Goal: Browse casually

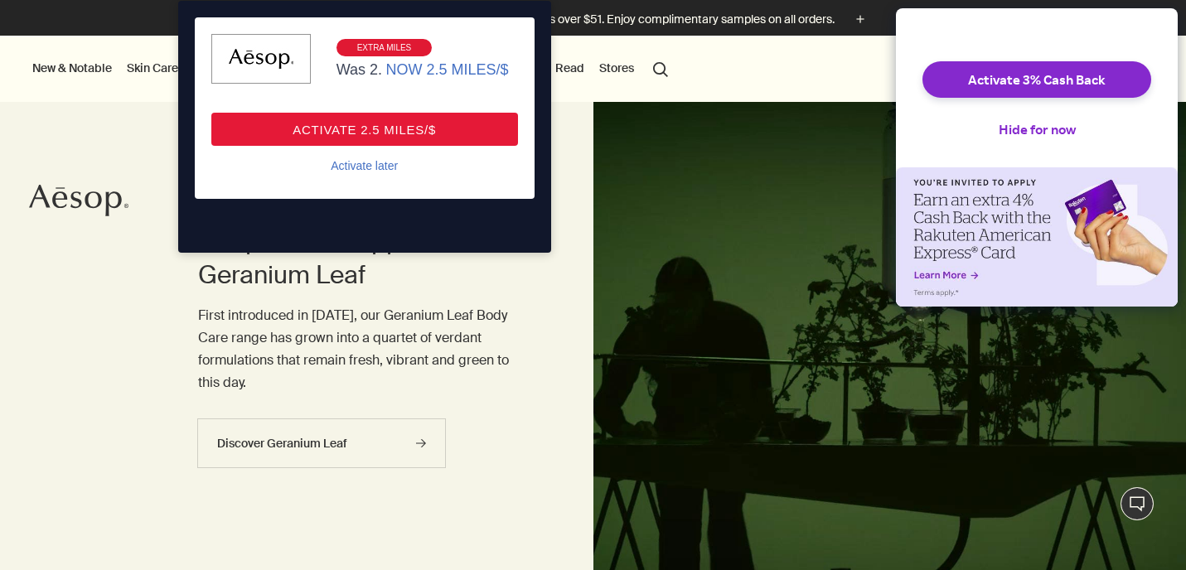
click at [354, 166] on div "Activate later" at bounding box center [364, 165] width 67 height 15
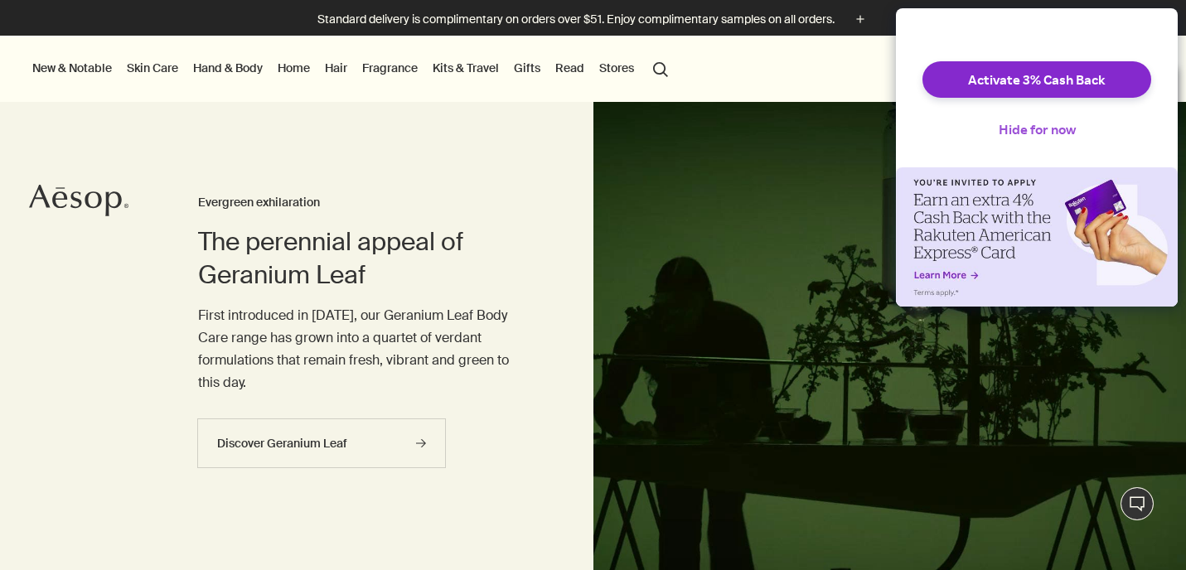
click at [1058, 143] on button "Hide for now" at bounding box center [1038, 129] width 104 height 36
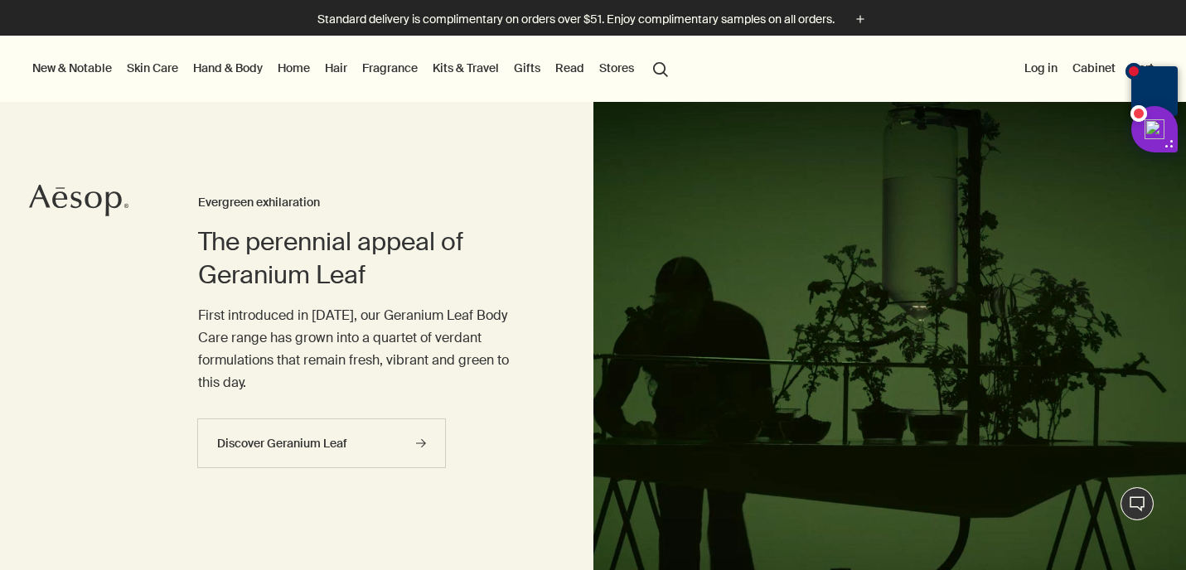
click at [228, 70] on link "Hand & Body" at bounding box center [228, 68] width 76 height 22
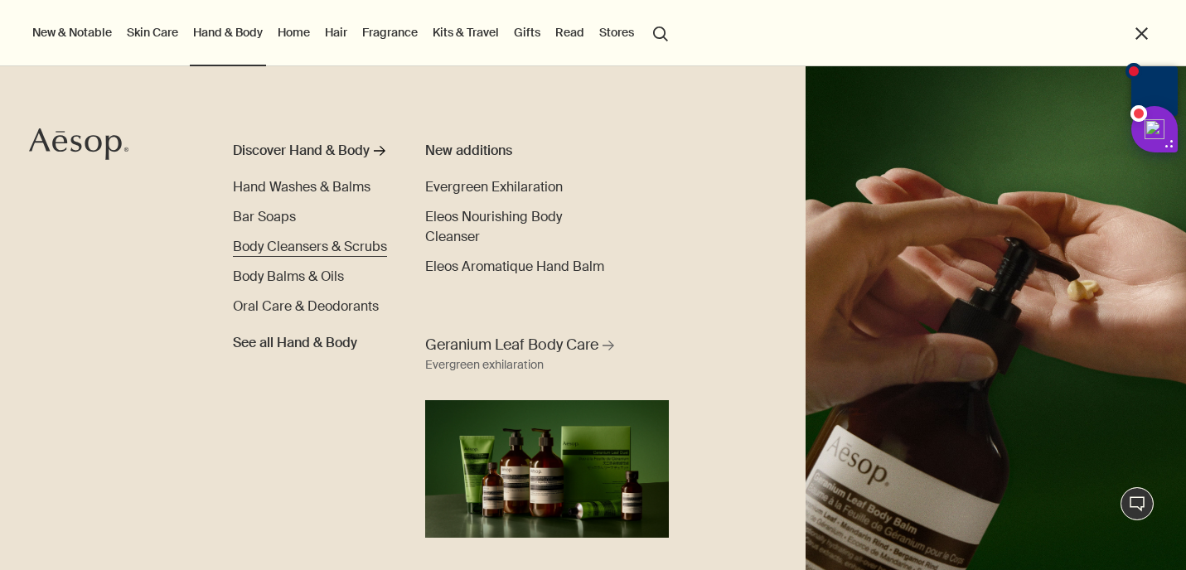
click at [265, 249] on span "Body Cleansers & Scrubs" at bounding box center [310, 246] width 154 height 17
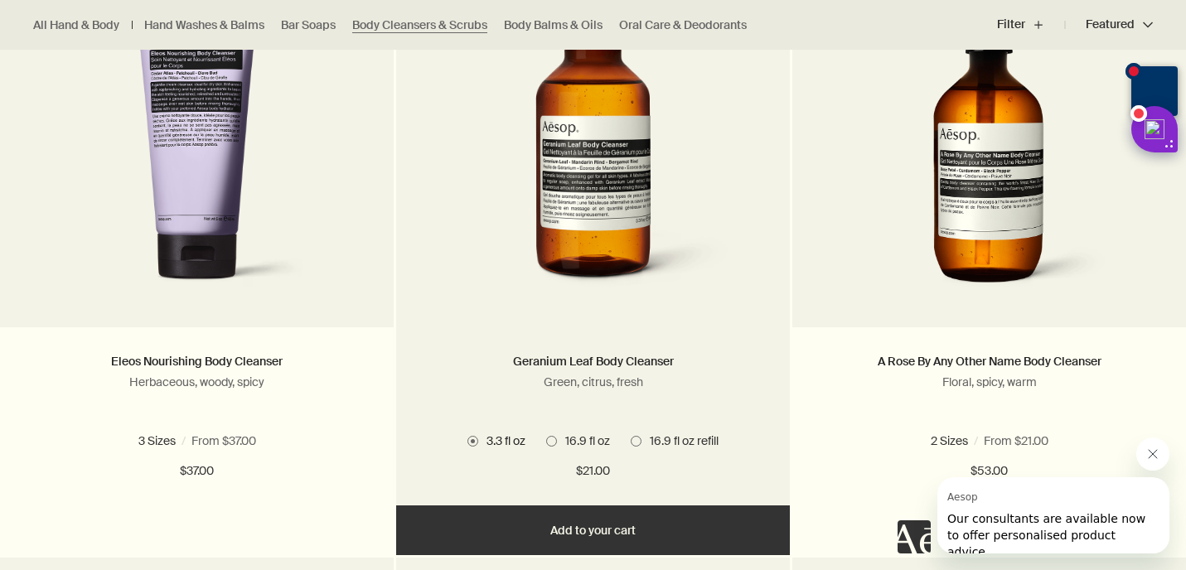
scroll to position [579, 0]
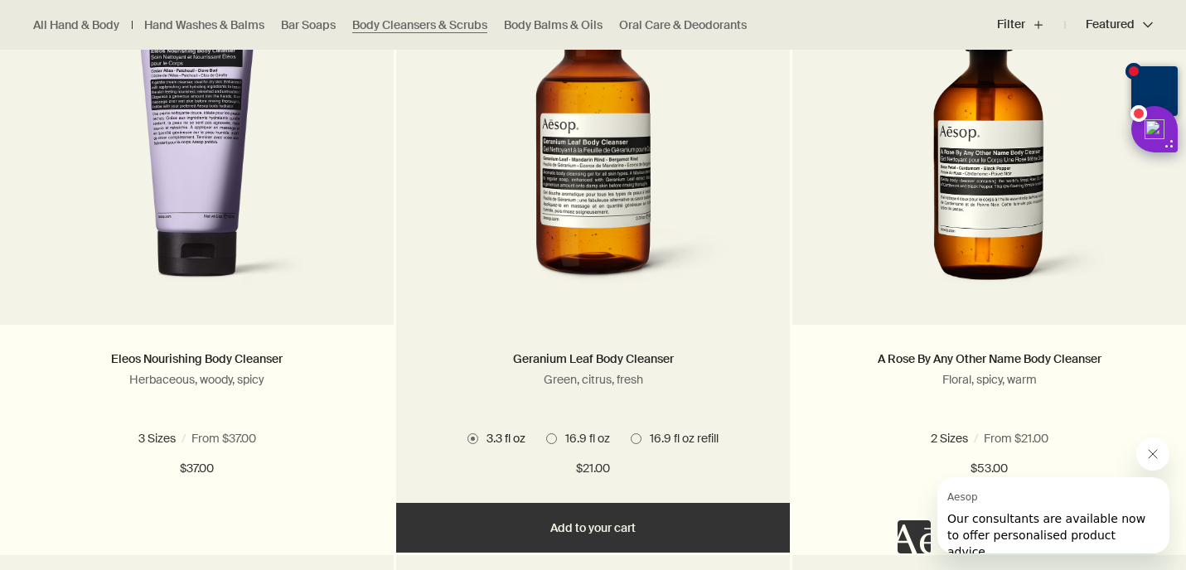
click at [567, 431] on span "16.9 fl oz" at bounding box center [583, 438] width 53 height 15
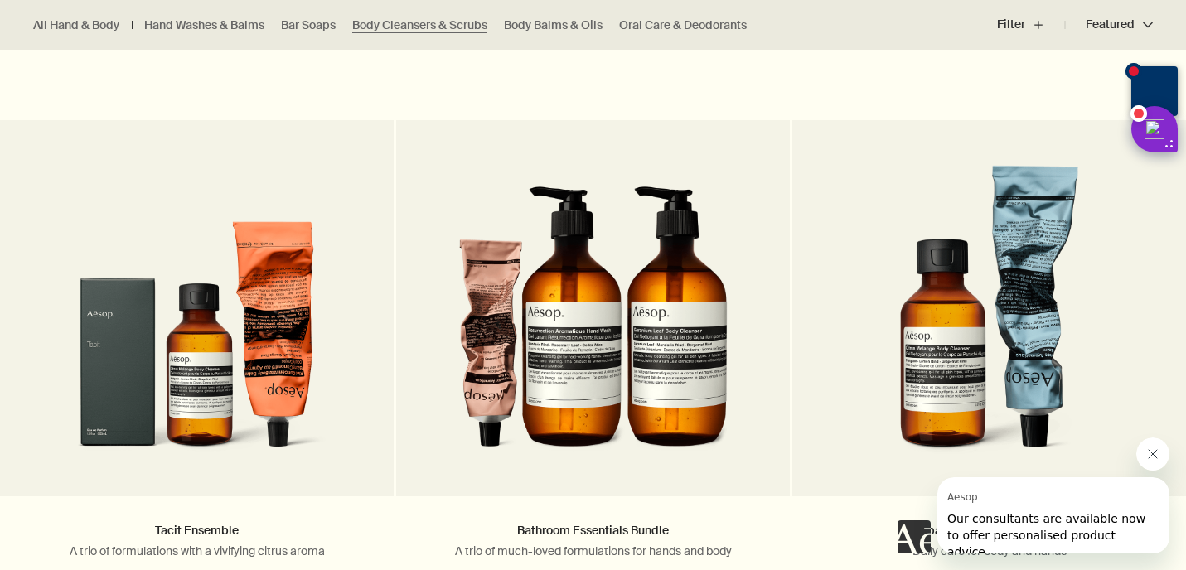
scroll to position [2811, 0]
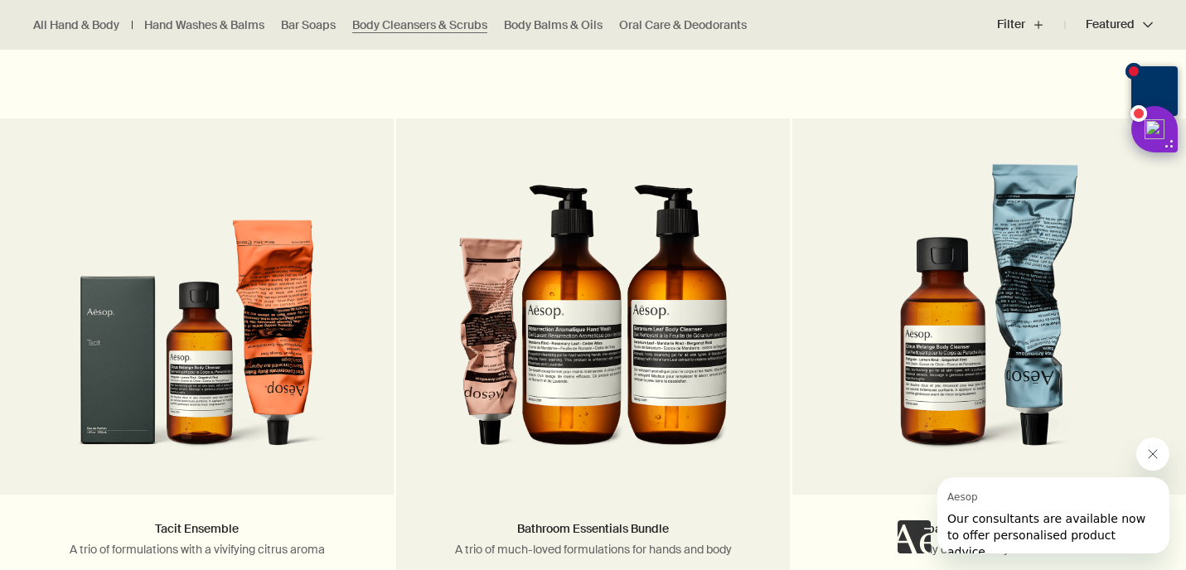
click at [703, 266] on img at bounding box center [593, 316] width 270 height 307
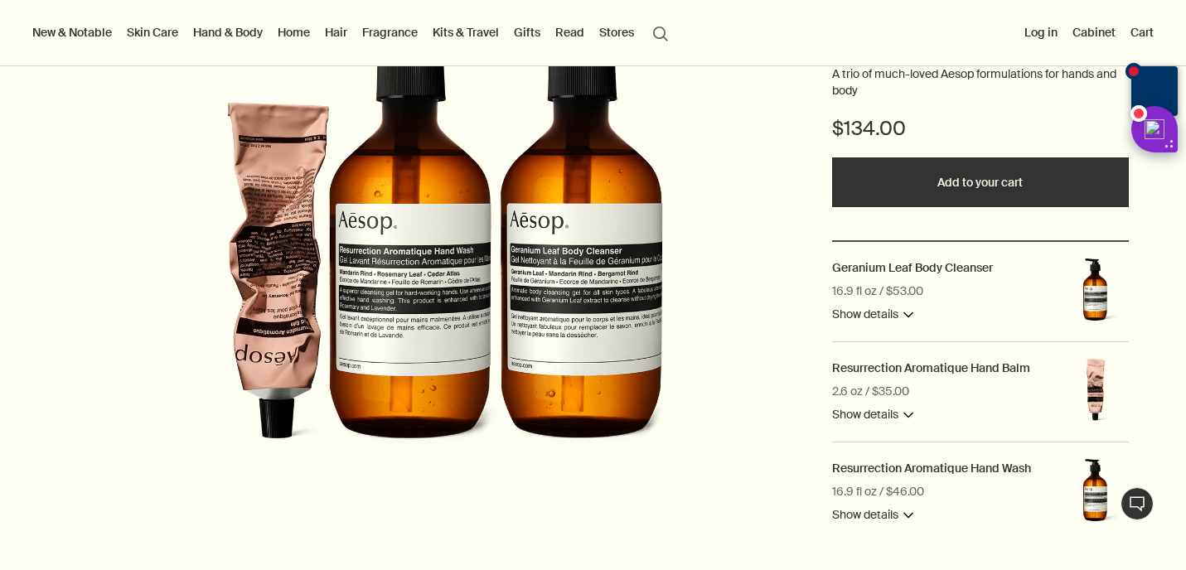
scroll to position [309, 0]
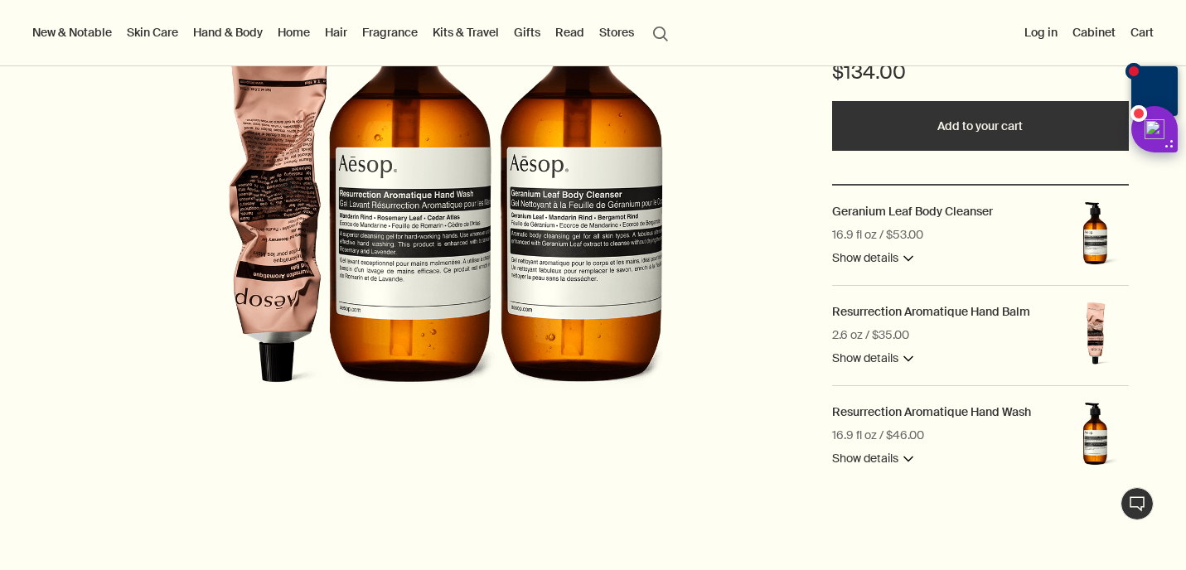
click at [892, 358] on button "Show details downArrow" at bounding box center [872, 359] width 81 height 20
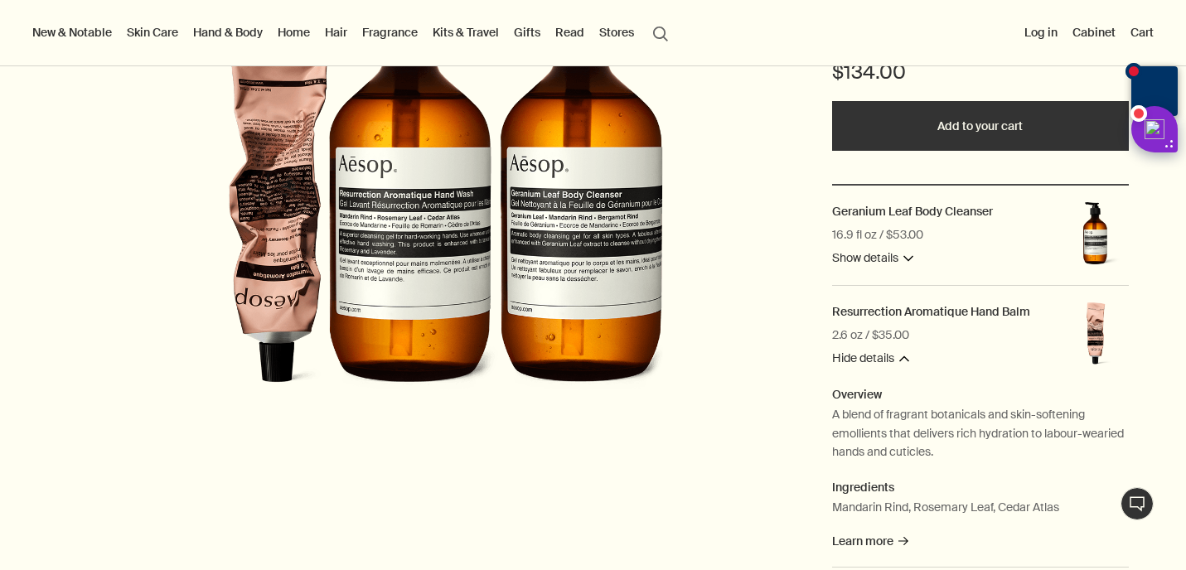
click at [892, 358] on button "Hide details downArrow" at bounding box center [870, 359] width 77 height 20
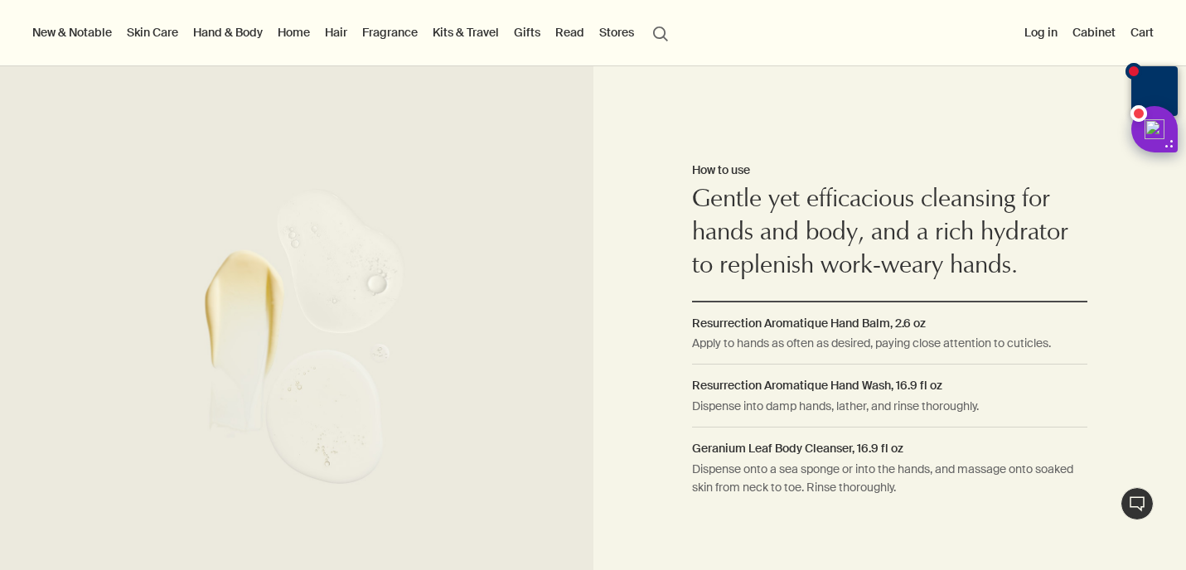
scroll to position [1089, 0]
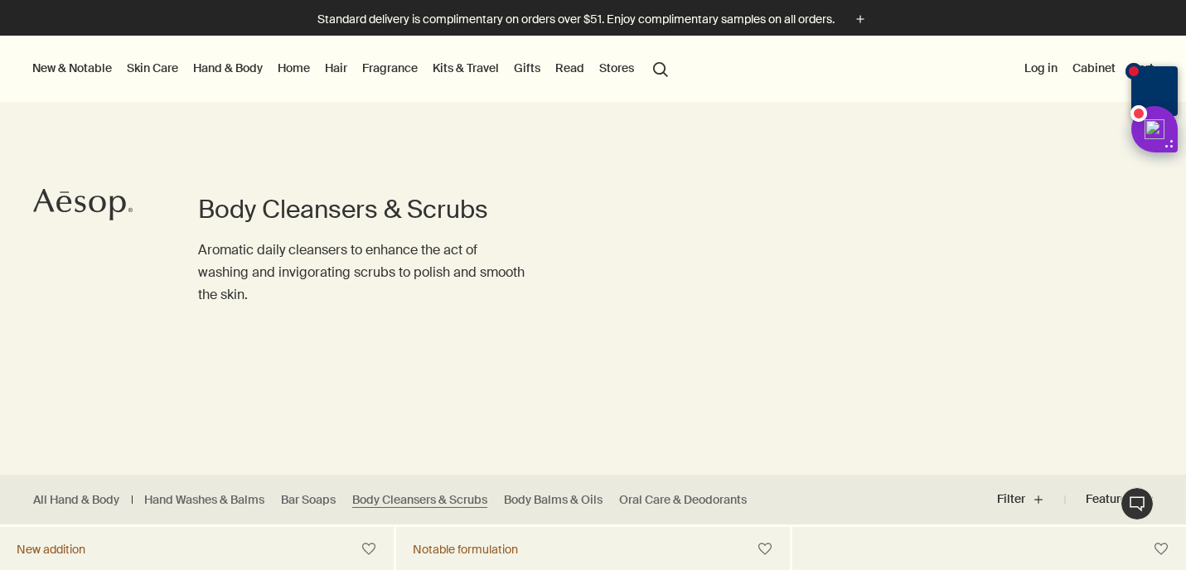
click at [79, 65] on button "New & Notable" at bounding box center [72, 68] width 86 height 22
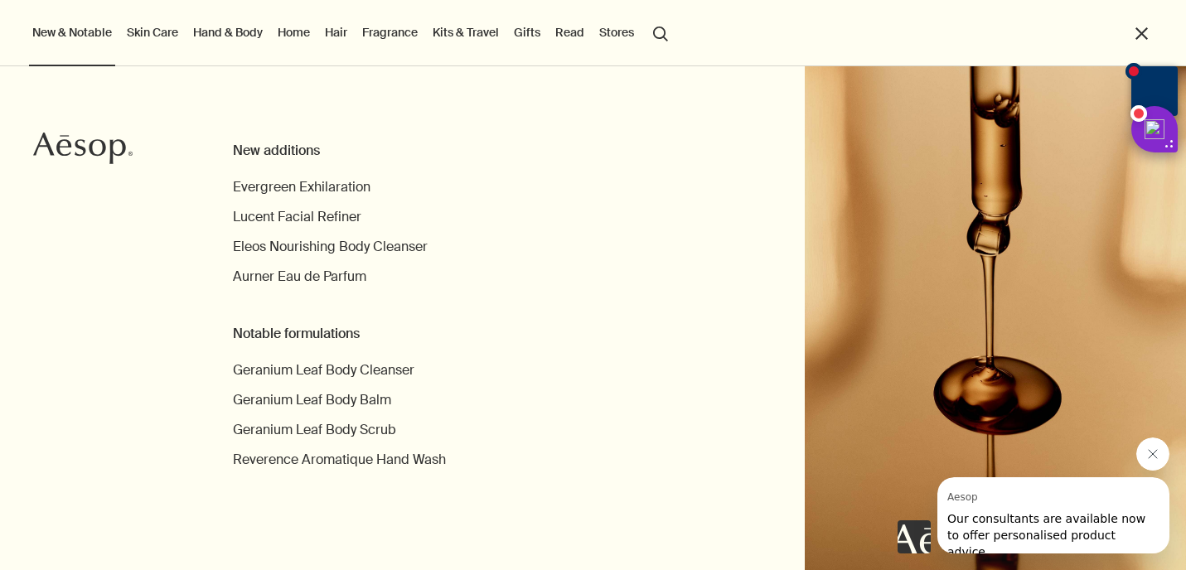
click at [245, 29] on link "Hand & Body" at bounding box center [228, 33] width 76 height 22
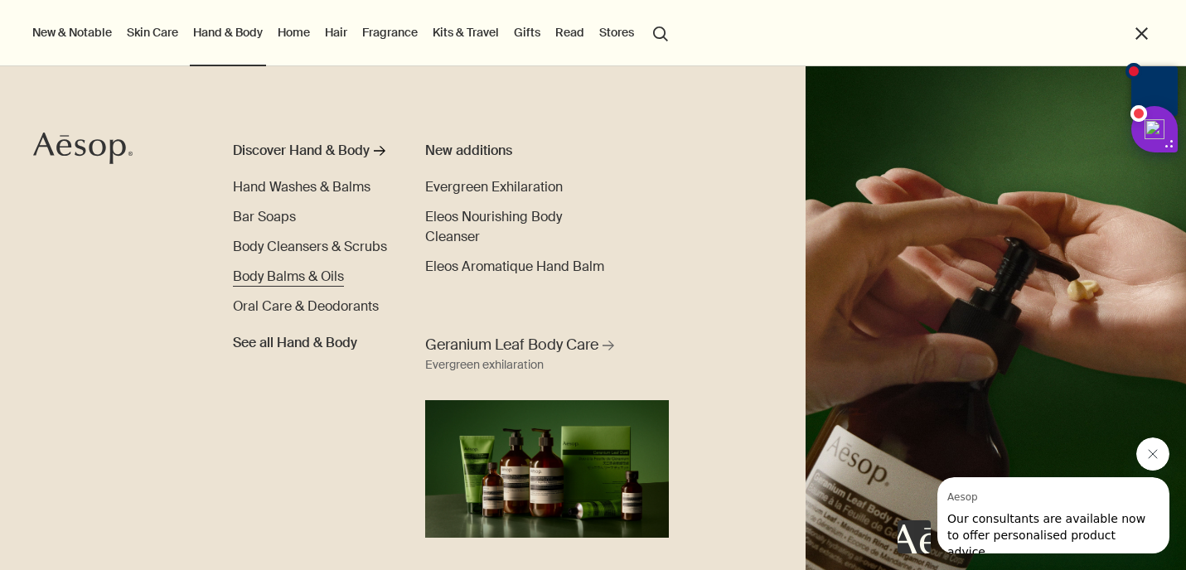
click at [274, 278] on span "Body Balms & Oils" at bounding box center [288, 276] width 111 height 17
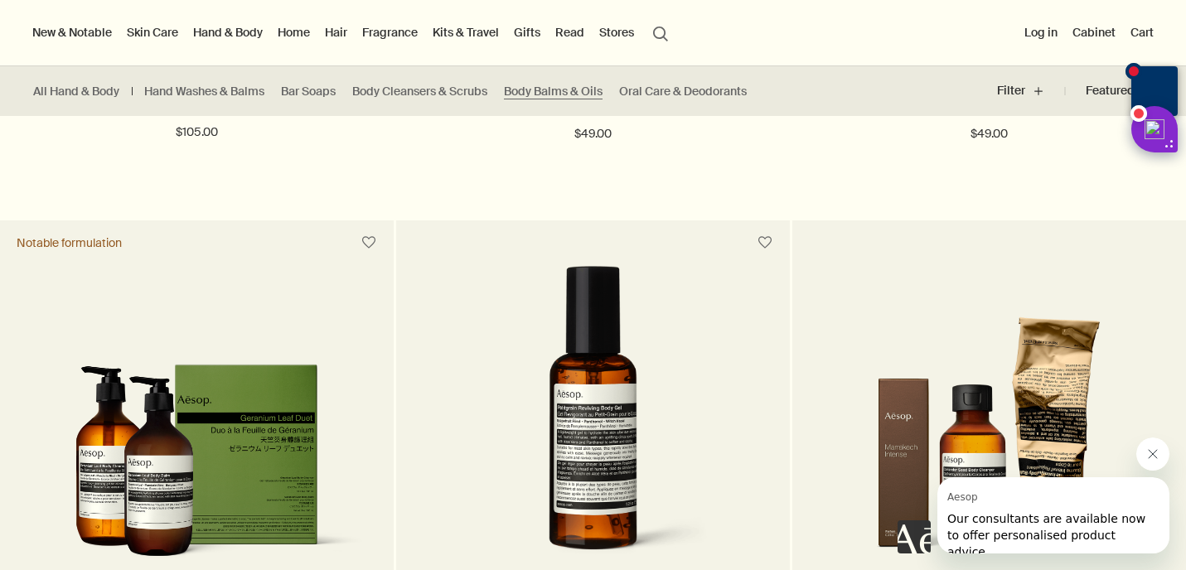
scroll to position [982, 0]
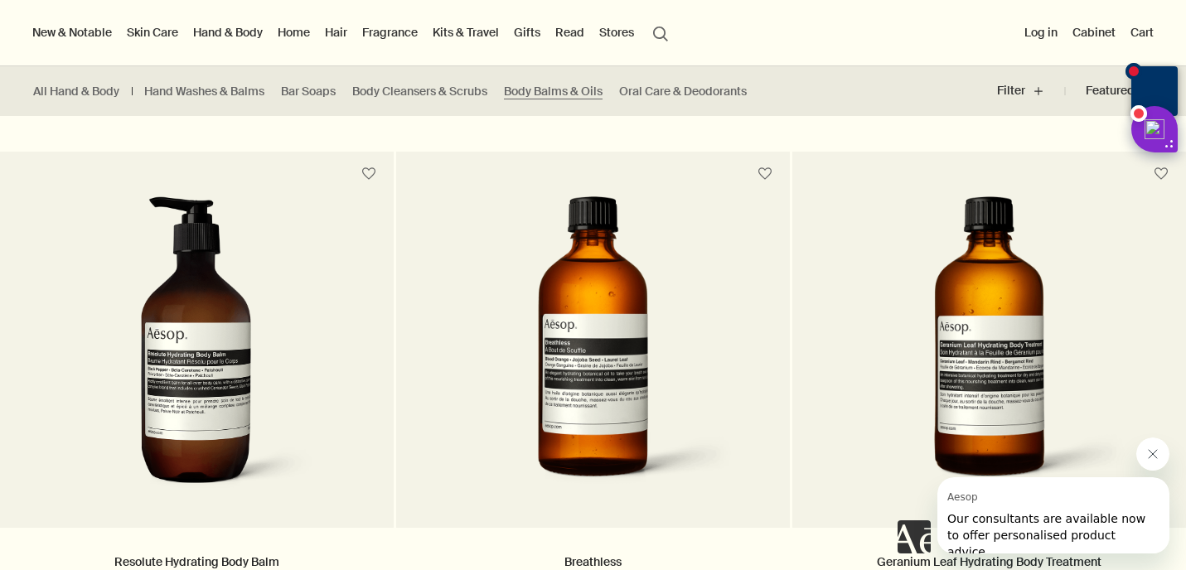
click at [251, 34] on link "Hand & Body" at bounding box center [228, 33] width 76 height 22
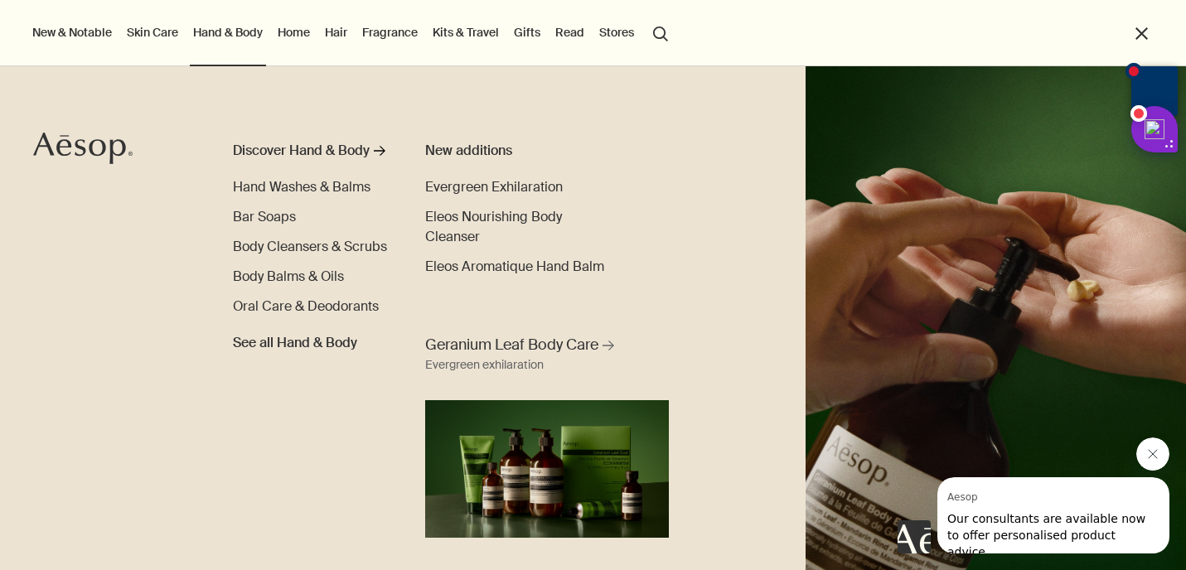
click at [155, 35] on link "Skin Care" at bounding box center [153, 33] width 58 height 22
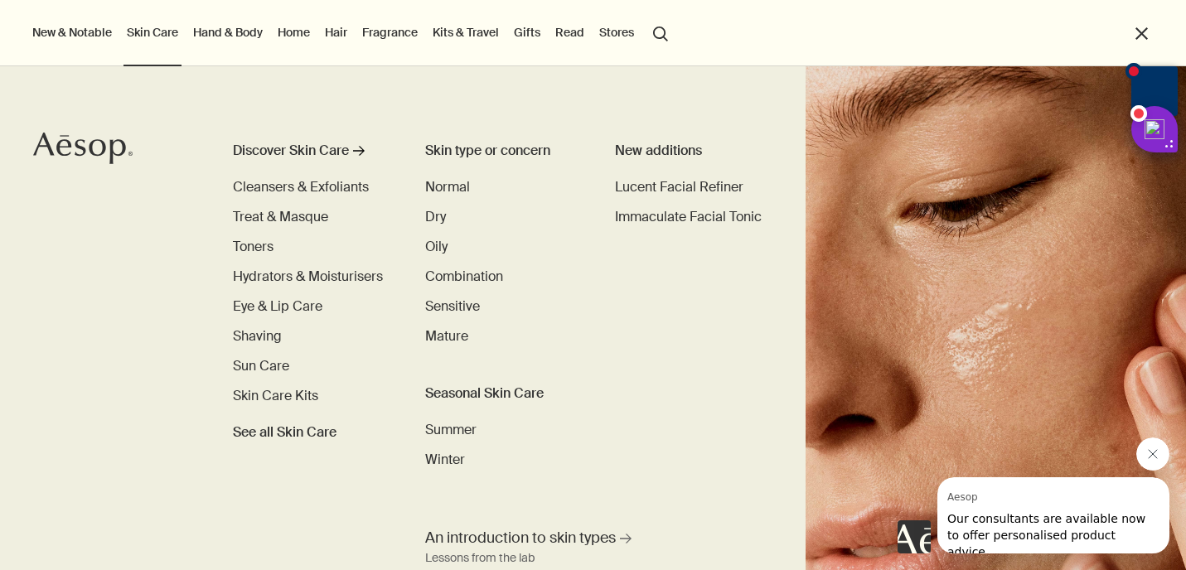
click at [221, 38] on link "Hand & Body" at bounding box center [228, 33] width 76 height 22
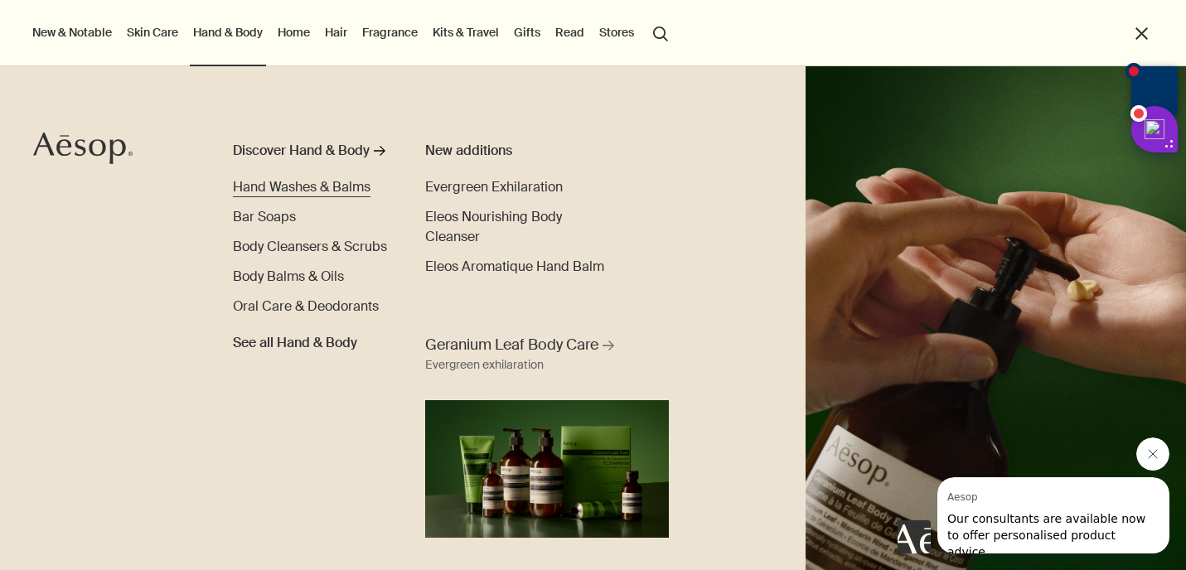
click at [328, 186] on span "Hand Washes & Balms" at bounding box center [302, 186] width 138 height 17
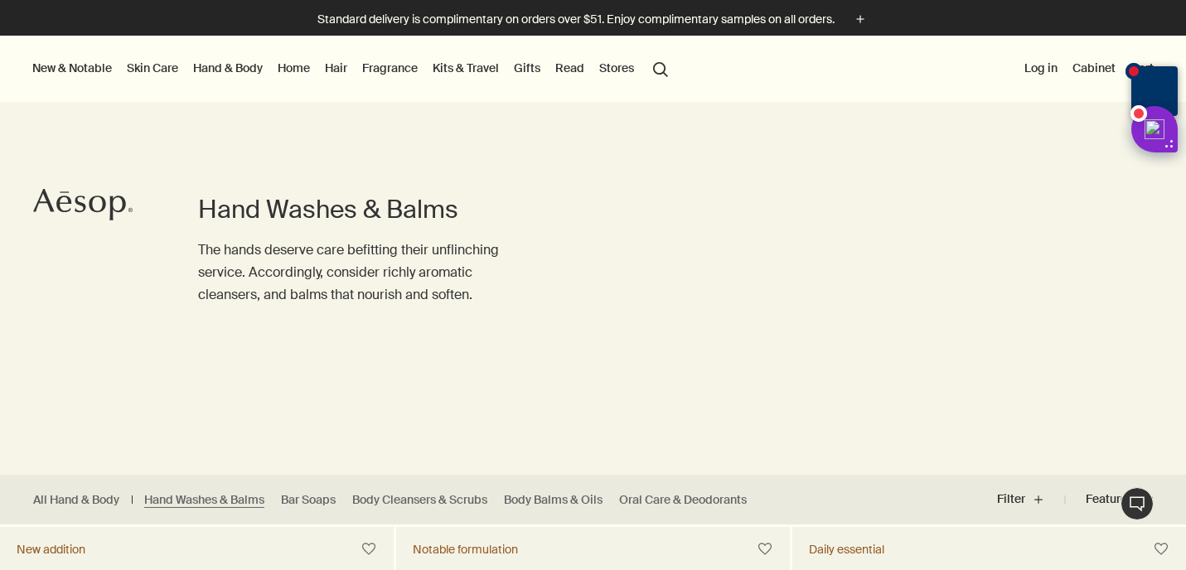
click at [240, 62] on link "Hand & Body" at bounding box center [228, 68] width 76 height 22
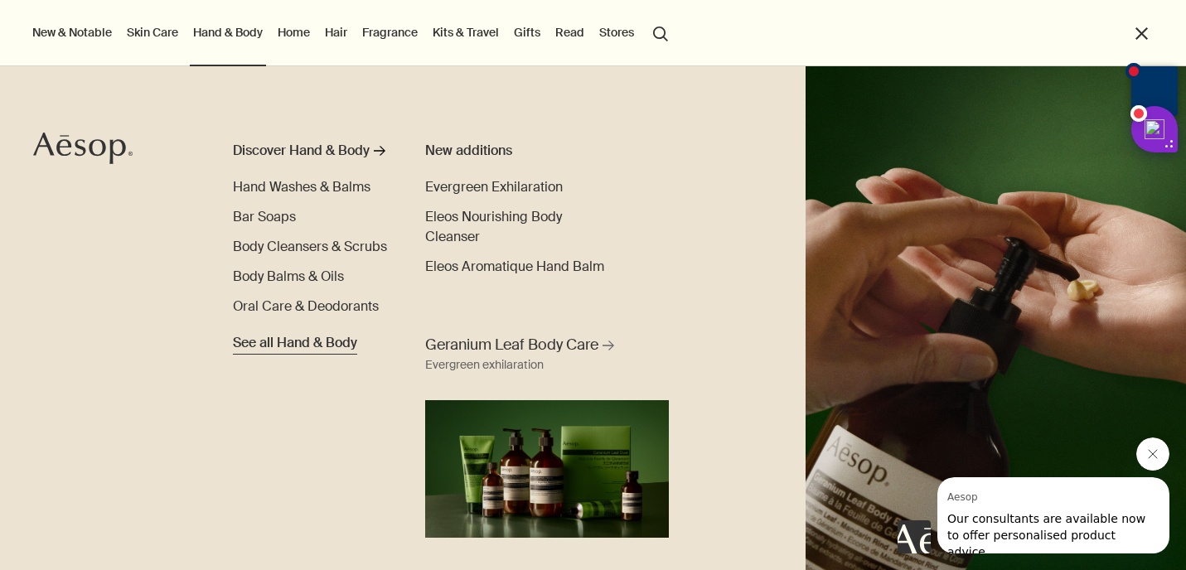
click at [247, 333] on link "See all Hand & Body" at bounding box center [295, 340] width 124 height 27
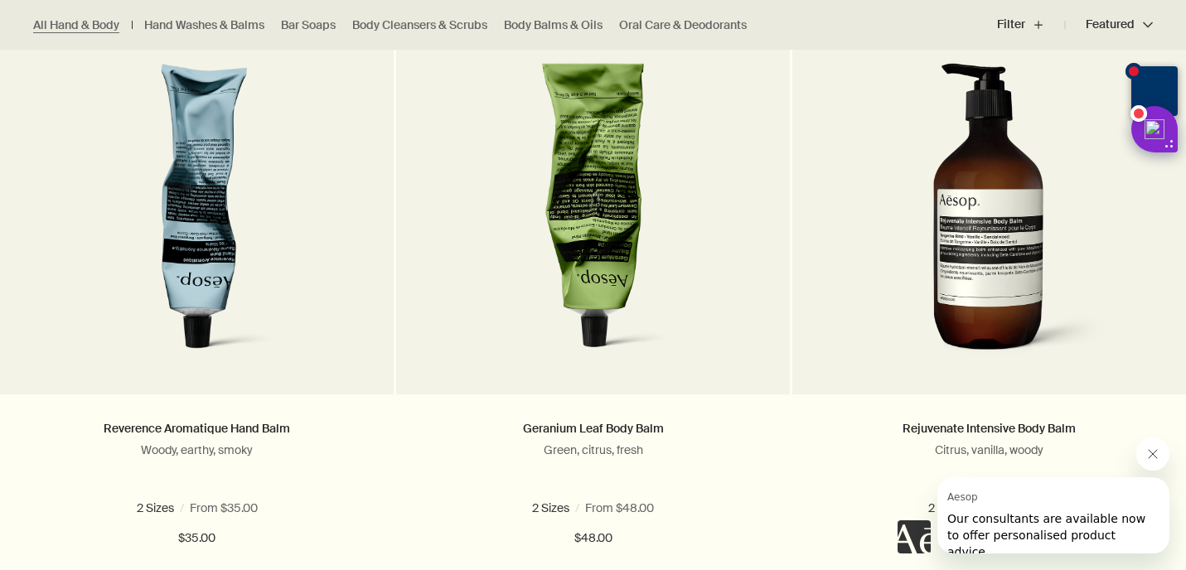
scroll to position [1119, 0]
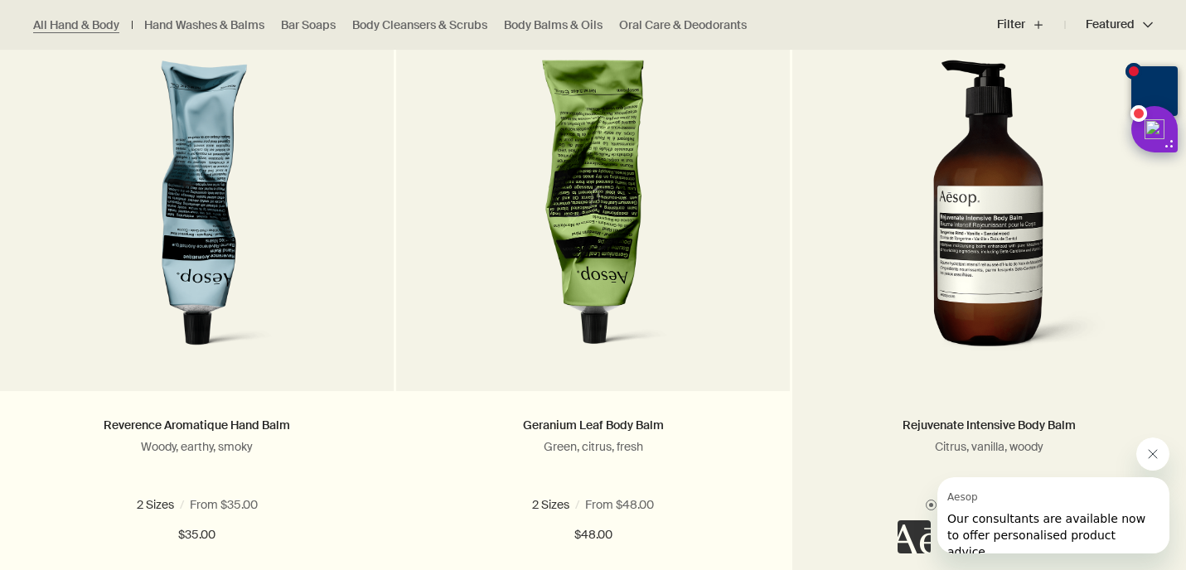
click at [1004, 244] on img at bounding box center [990, 213] width 248 height 307
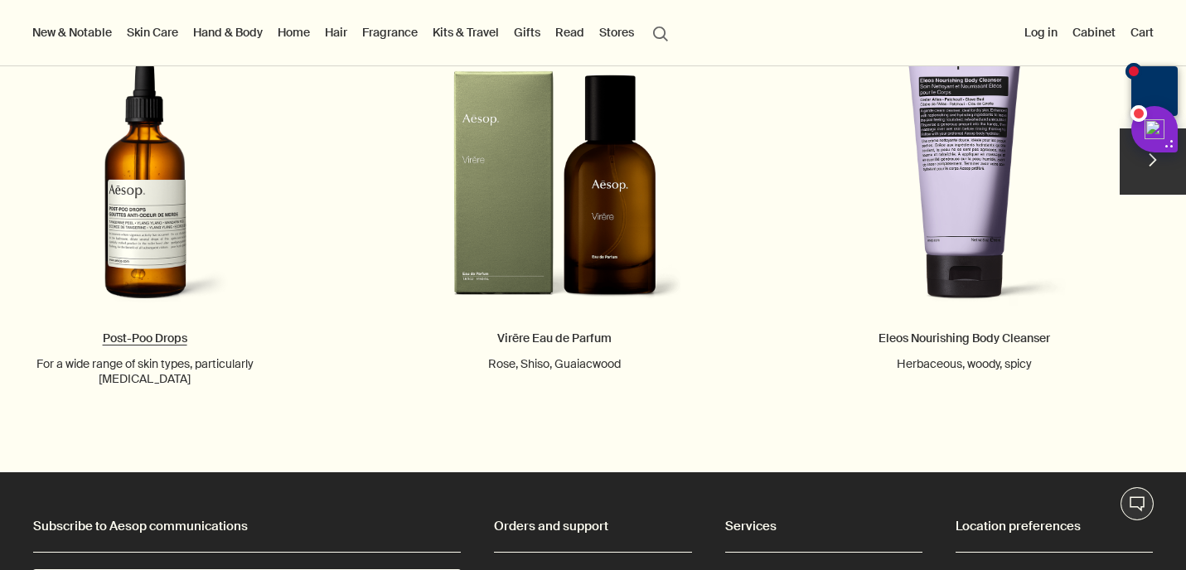
scroll to position [1727, 0]
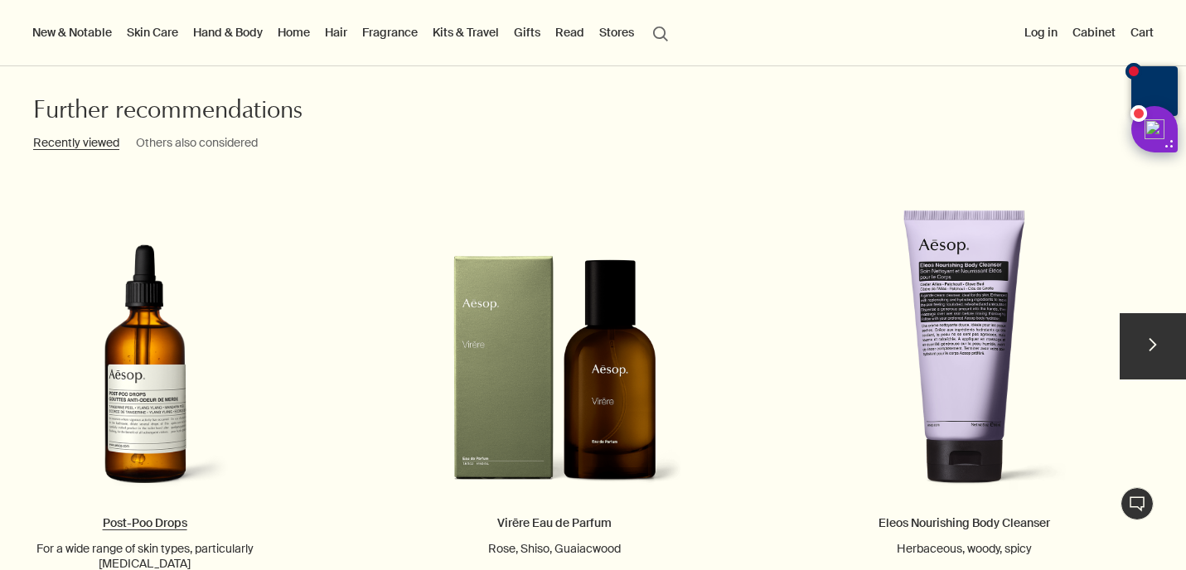
click at [133, 371] on link "Post-Poo Drops For a wide range of skin types, particularly [MEDICAL_DATA]" at bounding box center [145, 373] width 256 height 398
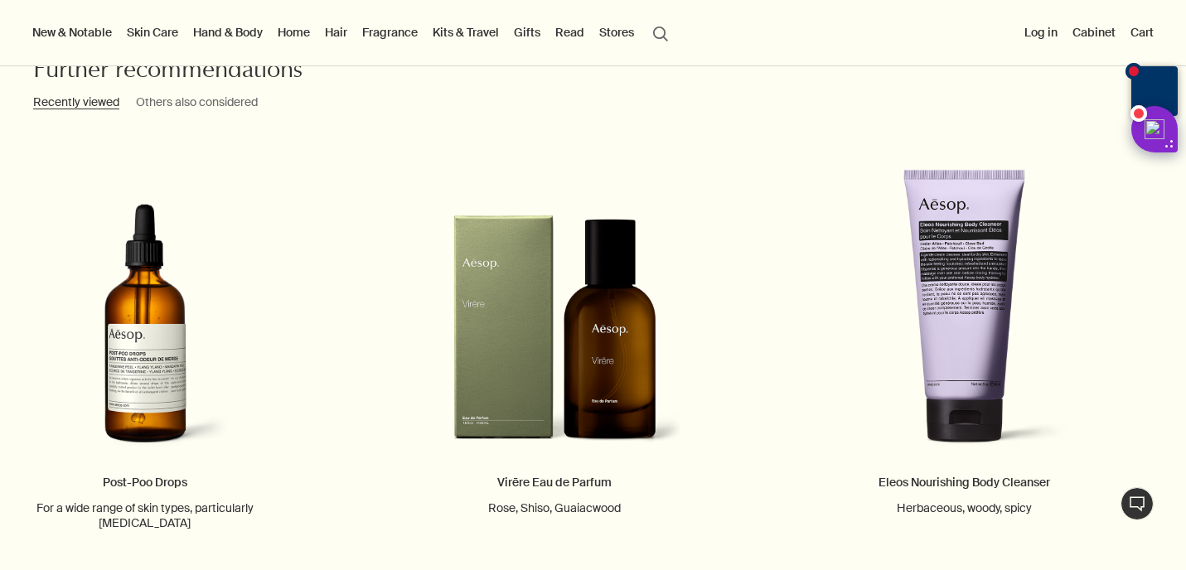
scroll to position [1846, 0]
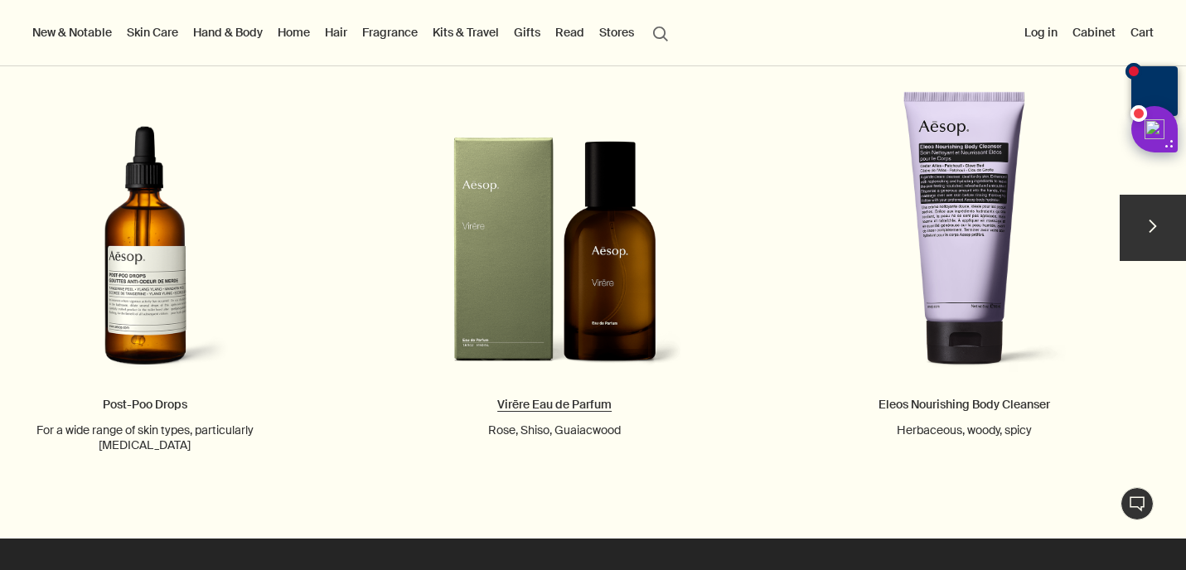
click at [503, 182] on link "Virēre Eau de Parfum Rose, Shiso, Guaiacwood" at bounding box center [555, 247] width 256 height 383
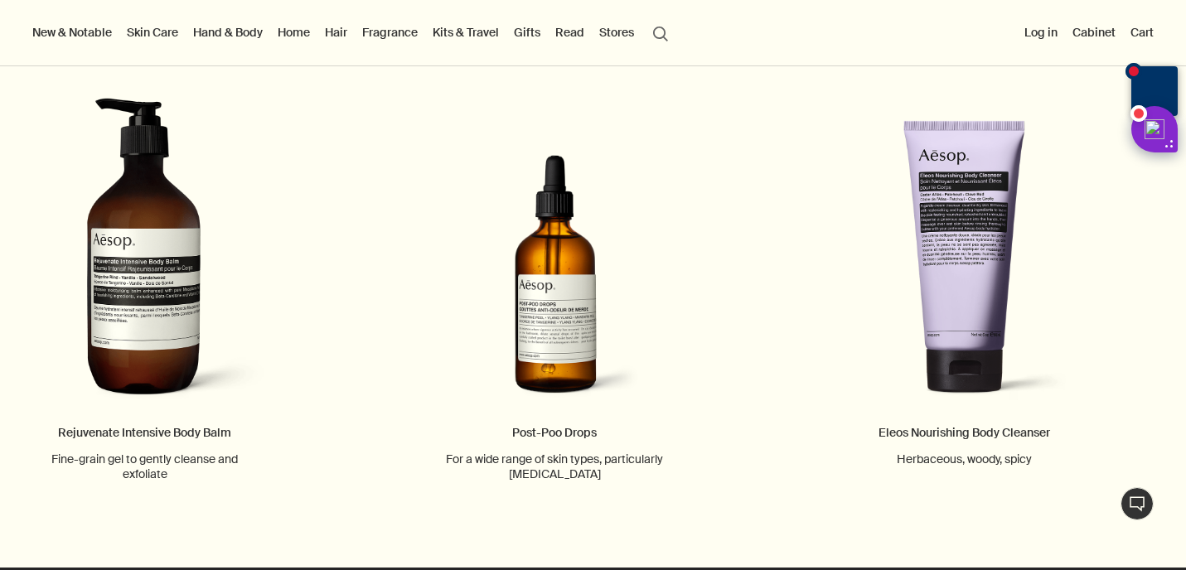
scroll to position [2369, 0]
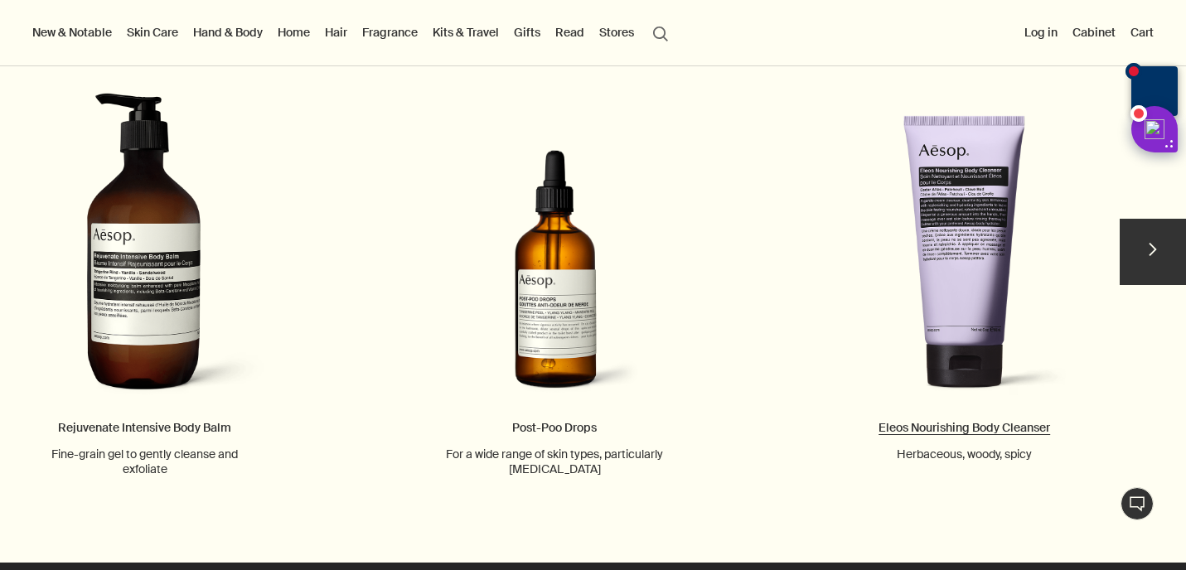
click at [977, 220] on link "Eleos Nourishing Body Cleanser Herbaceous, woody, spicy" at bounding box center [965, 270] width 256 height 383
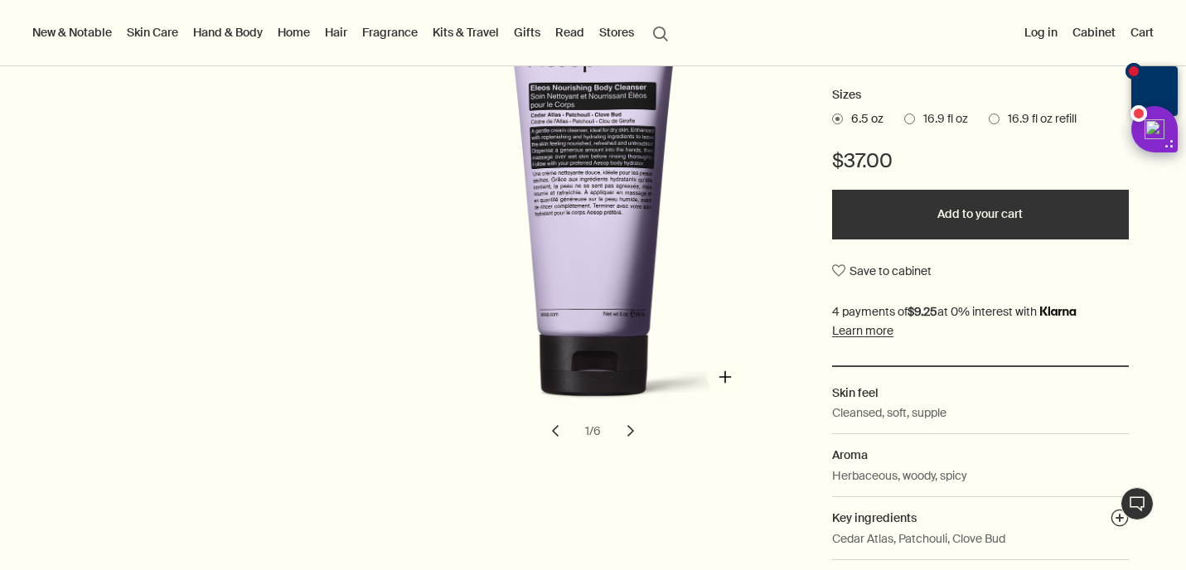
scroll to position [318, 0]
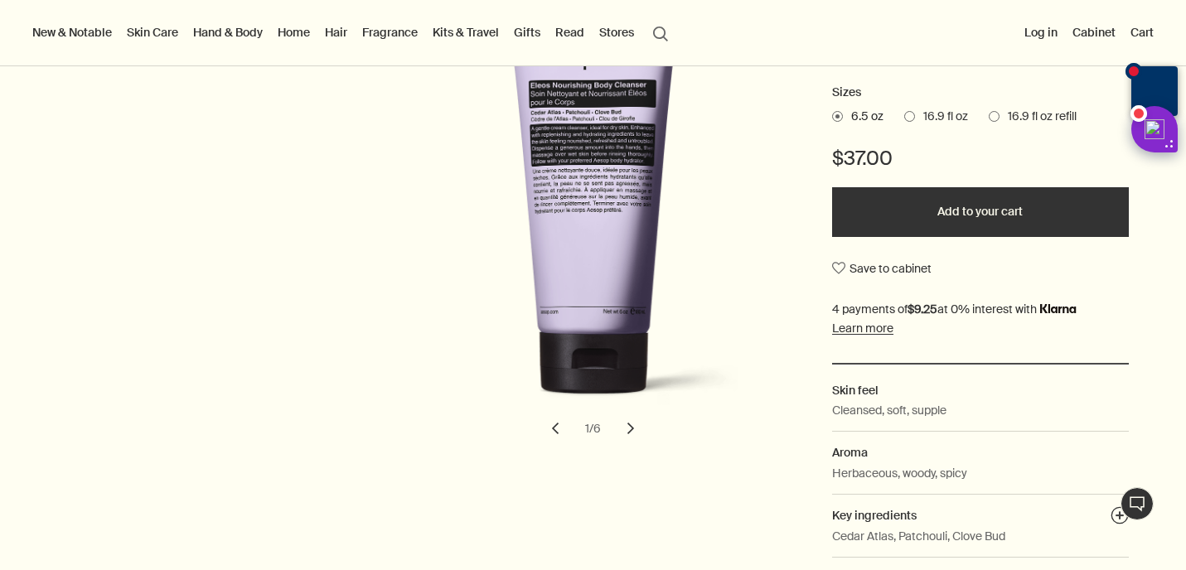
click at [633, 440] on button "chevron" at bounding box center [631, 428] width 36 height 36
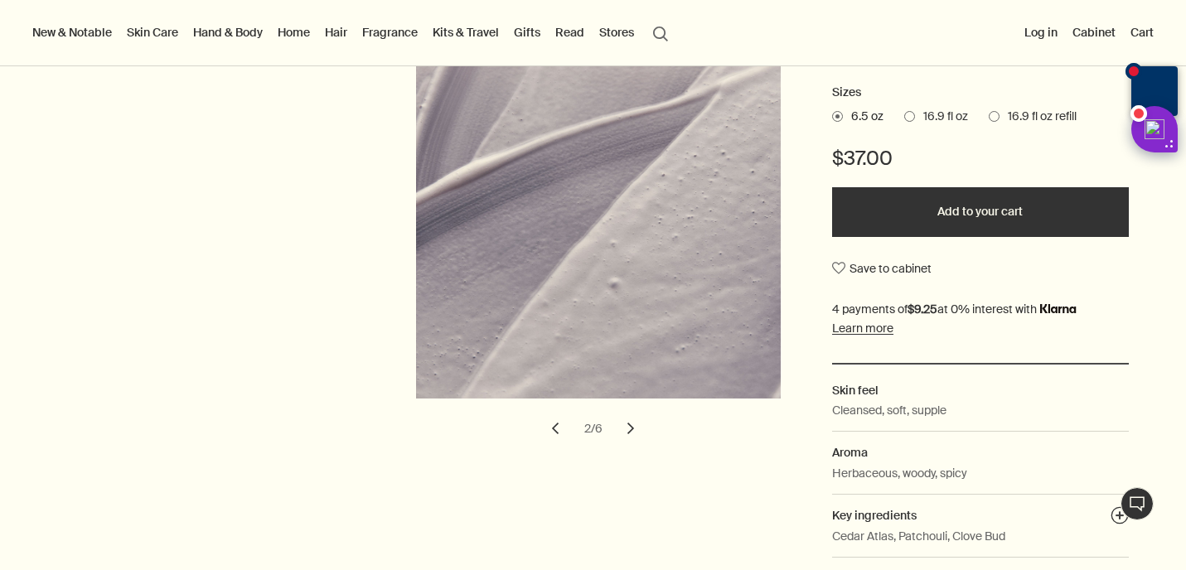
click at [633, 440] on button "chevron" at bounding box center [631, 428] width 36 height 36
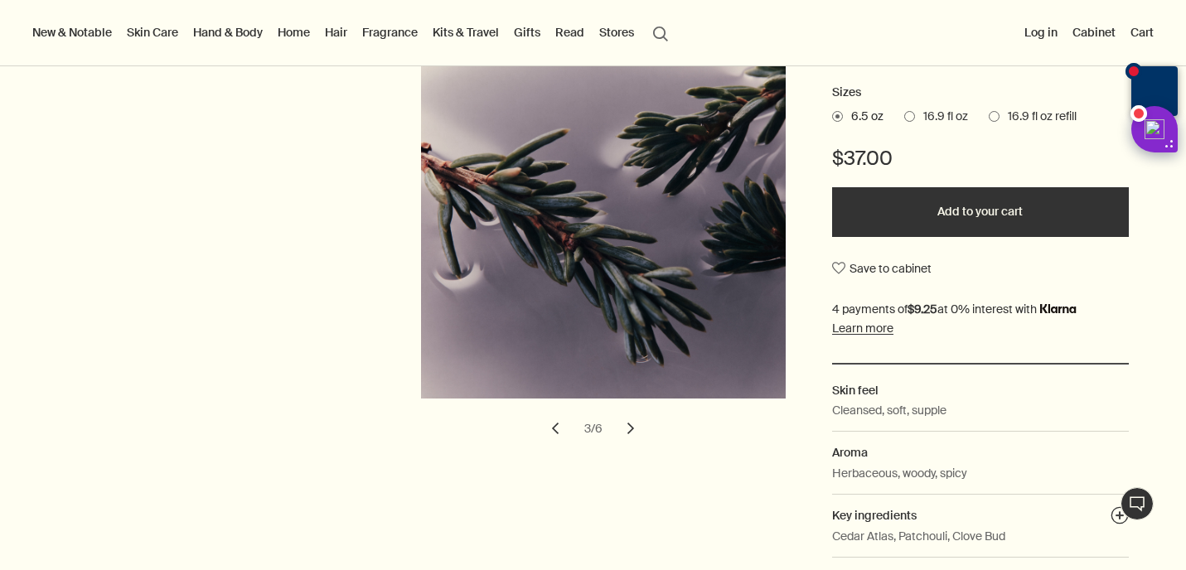
click at [633, 440] on button "chevron" at bounding box center [631, 428] width 36 height 36
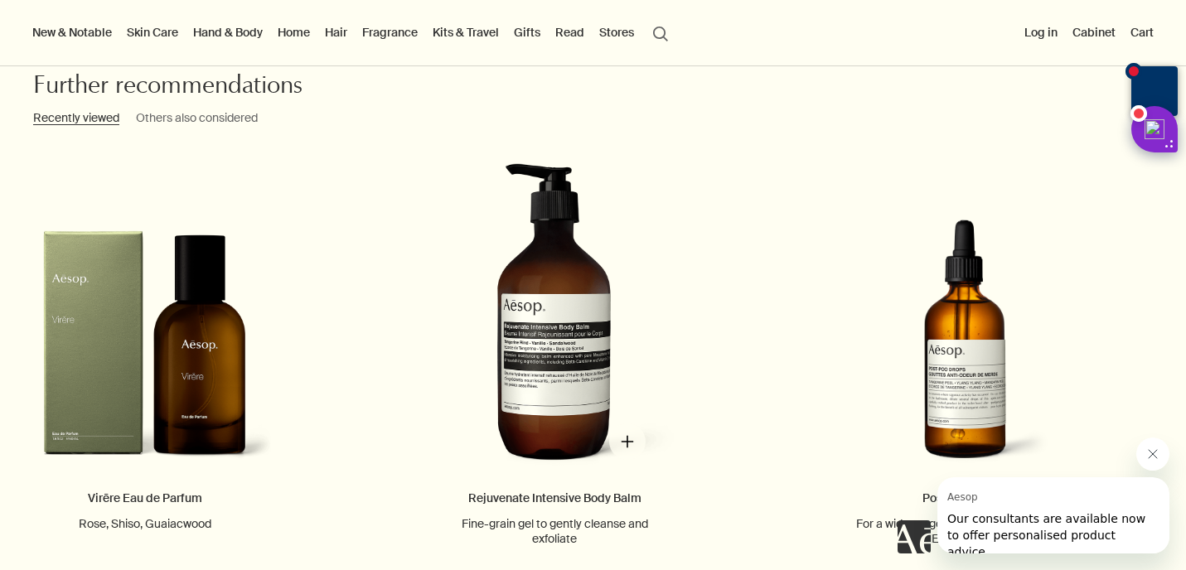
scroll to position [2336, 0]
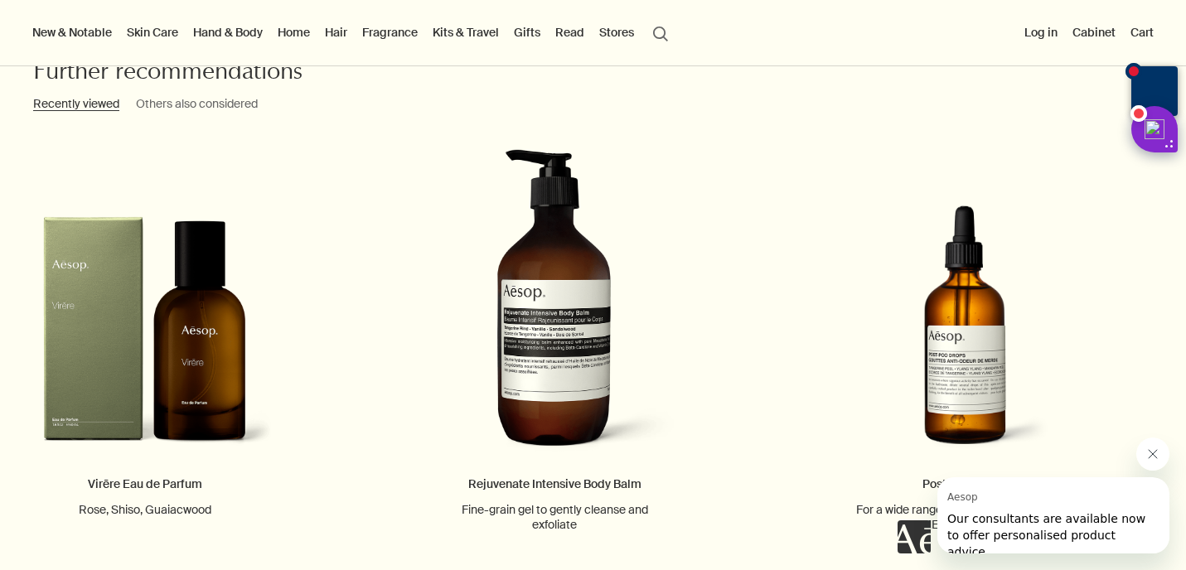
click at [245, 28] on link "Hand & Body" at bounding box center [228, 33] width 76 height 22
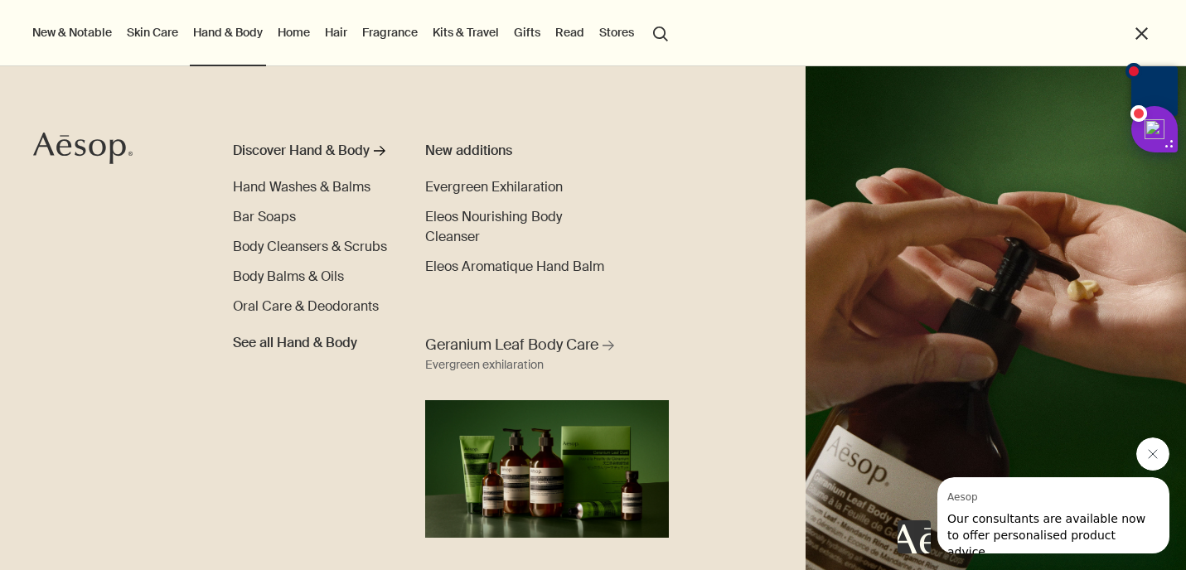
click at [358, 23] on ul "New & Notable New additions Evergreen Exhilaration Lucent Facial Refiner Eleos …" at bounding box center [589, 33] width 1120 height 66
click at [333, 31] on link "Hair" at bounding box center [336, 33] width 29 height 22
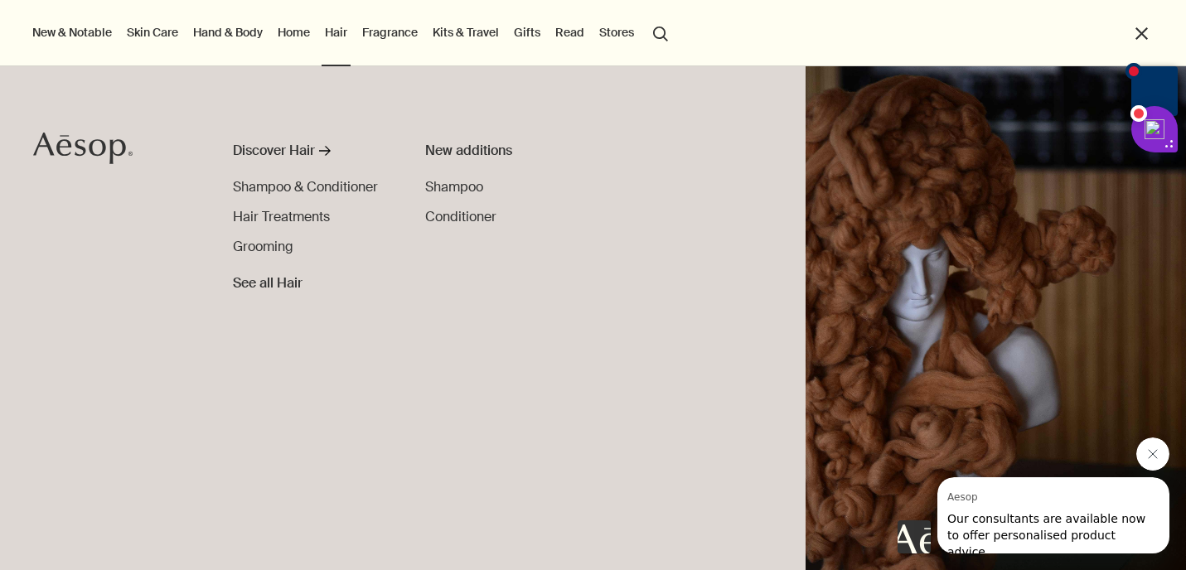
click at [298, 30] on link "Home" at bounding box center [293, 33] width 39 height 22
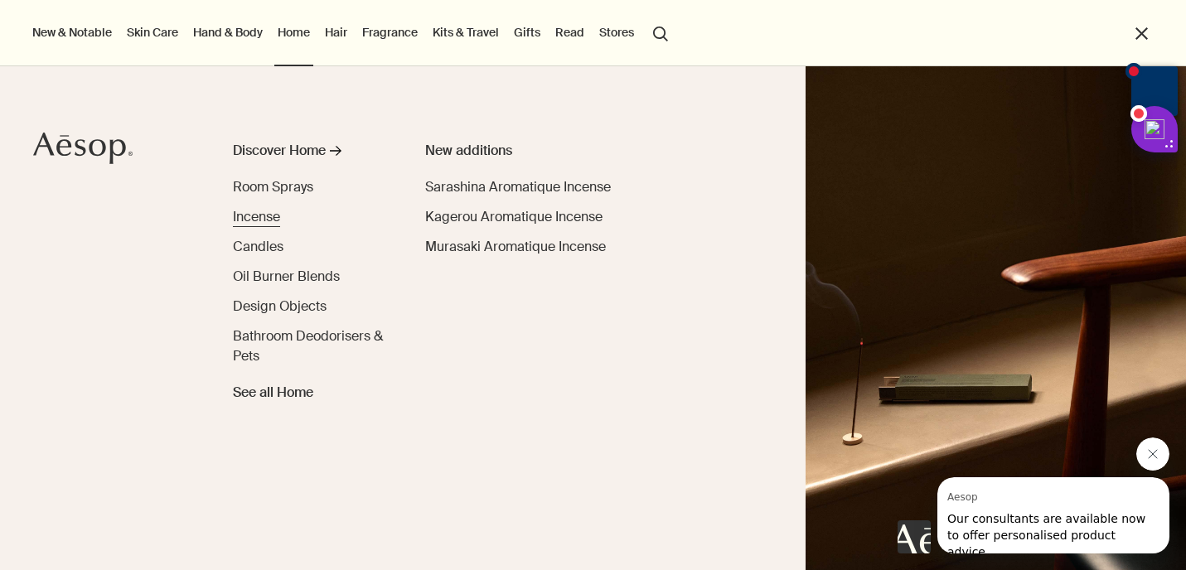
click at [267, 211] on span "Incense" at bounding box center [256, 216] width 47 height 17
